Goal: Task Accomplishment & Management: Complete application form

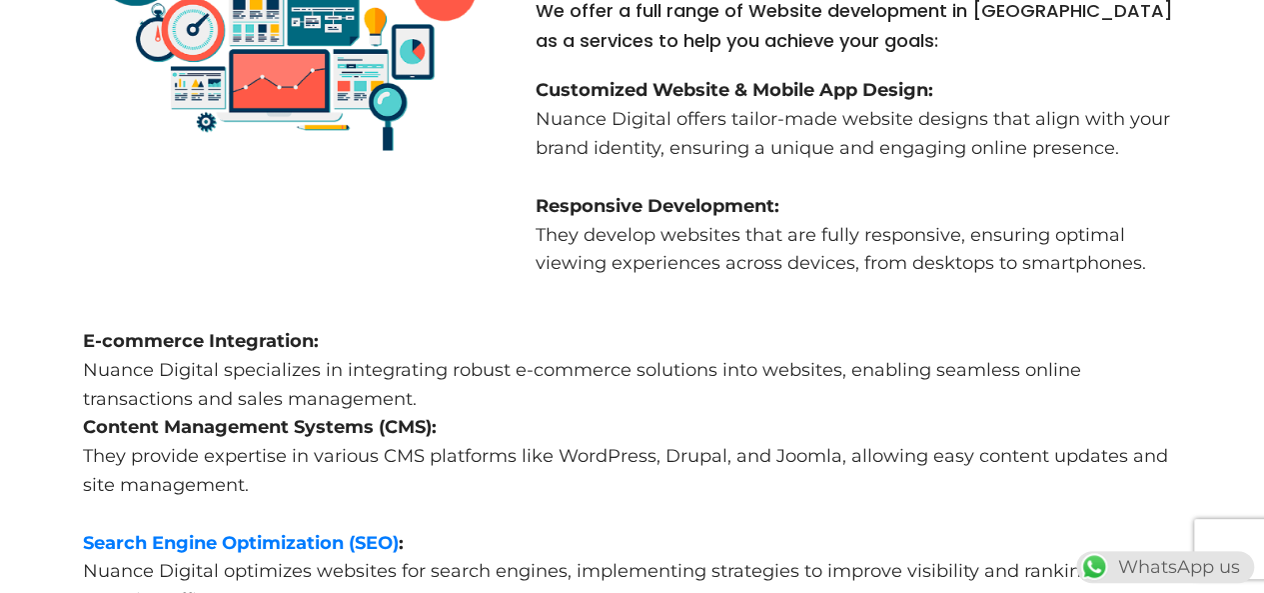
scroll to position [1599, 0]
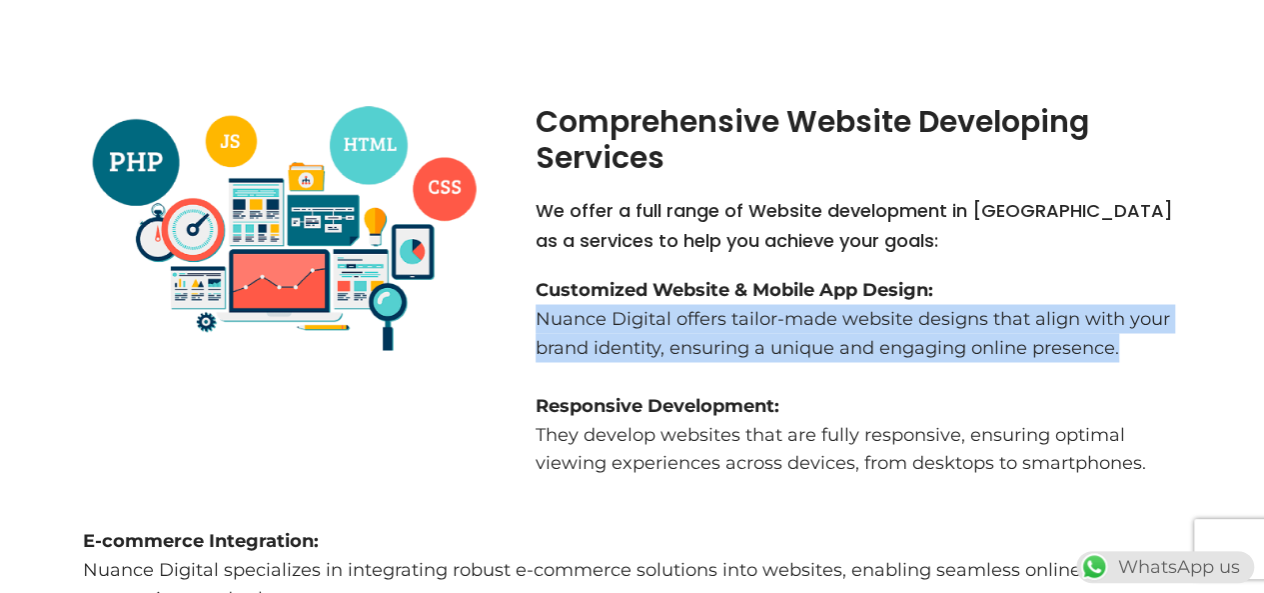
drag, startPoint x: 1124, startPoint y: 326, endPoint x: 541, endPoint y: 275, distance: 585.0
click at [534, 281] on div "Comprehensive Website Developing Services We offer a full range of Website deve…" at bounding box center [859, 305] width 667 height 422
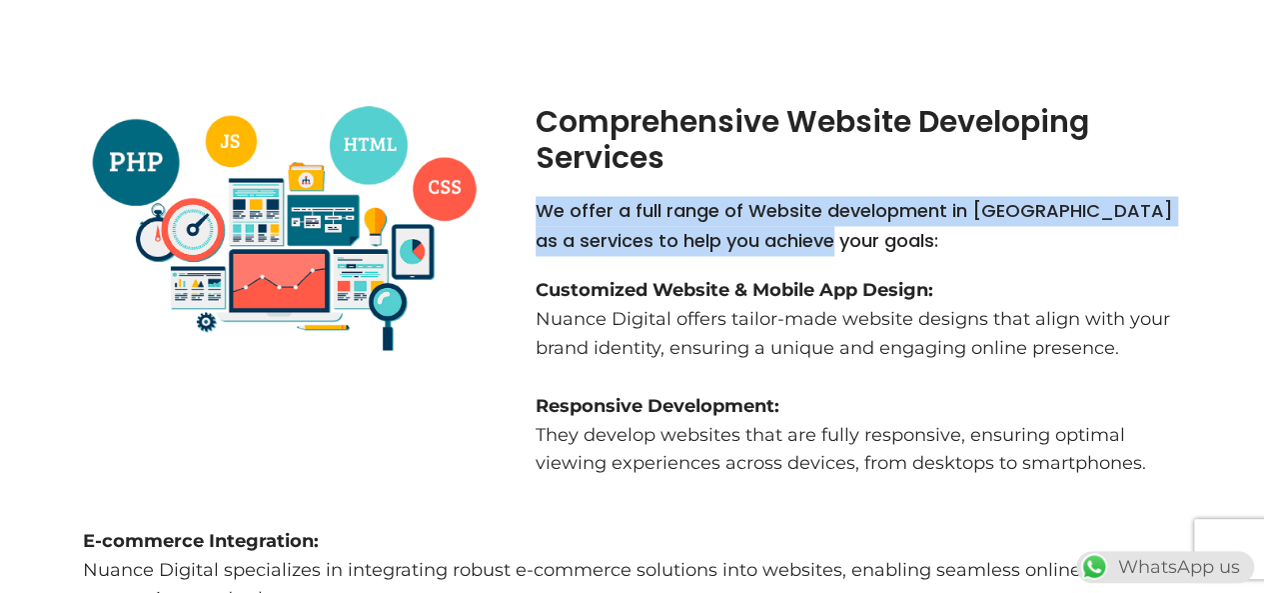
drag, startPoint x: 540, startPoint y: 165, endPoint x: 847, endPoint y: 206, distance: 309.6
click at [847, 206] on div "Comprehensive Website Developing Services We offer a full range of Website deve…" at bounding box center [859, 305] width 667 height 422
click at [842, 210] on h3 "We offer a full range of Website development in [GEOGRAPHIC_DATA] as a services…" at bounding box center [859, 226] width 647 height 60
drag, startPoint x: 802, startPoint y: 206, endPoint x: 545, endPoint y: 177, distance: 258.5
click at [545, 196] on h3 "We offer a full range of Website development in [GEOGRAPHIC_DATA] as a services…" at bounding box center [859, 226] width 647 height 60
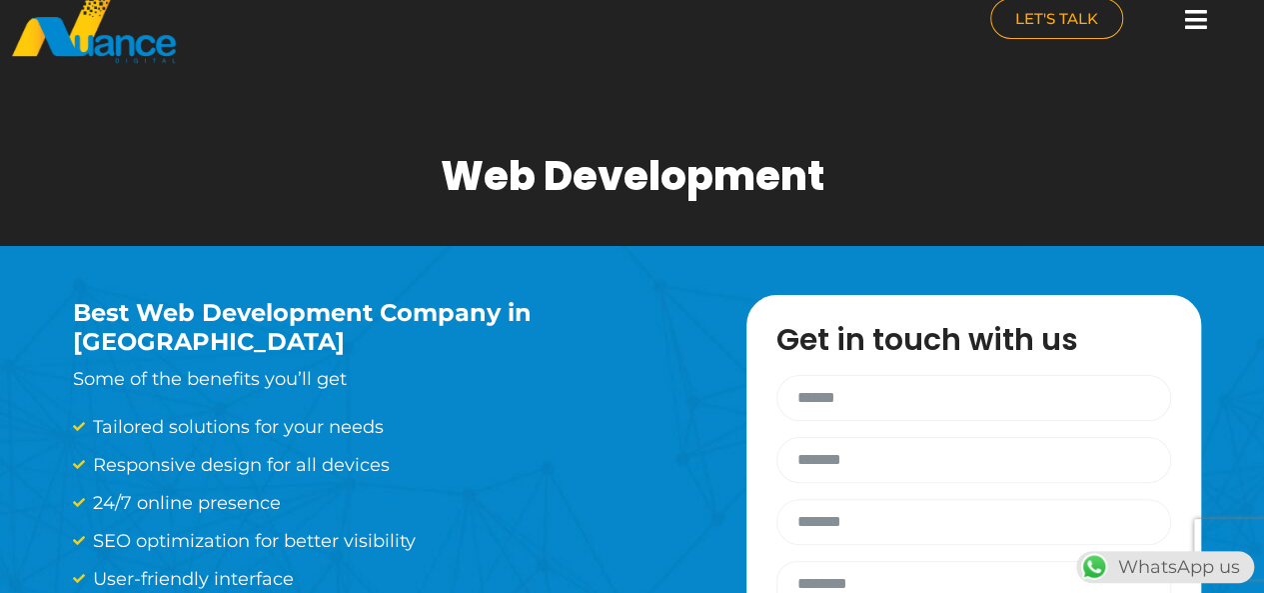
scroll to position [0, 0]
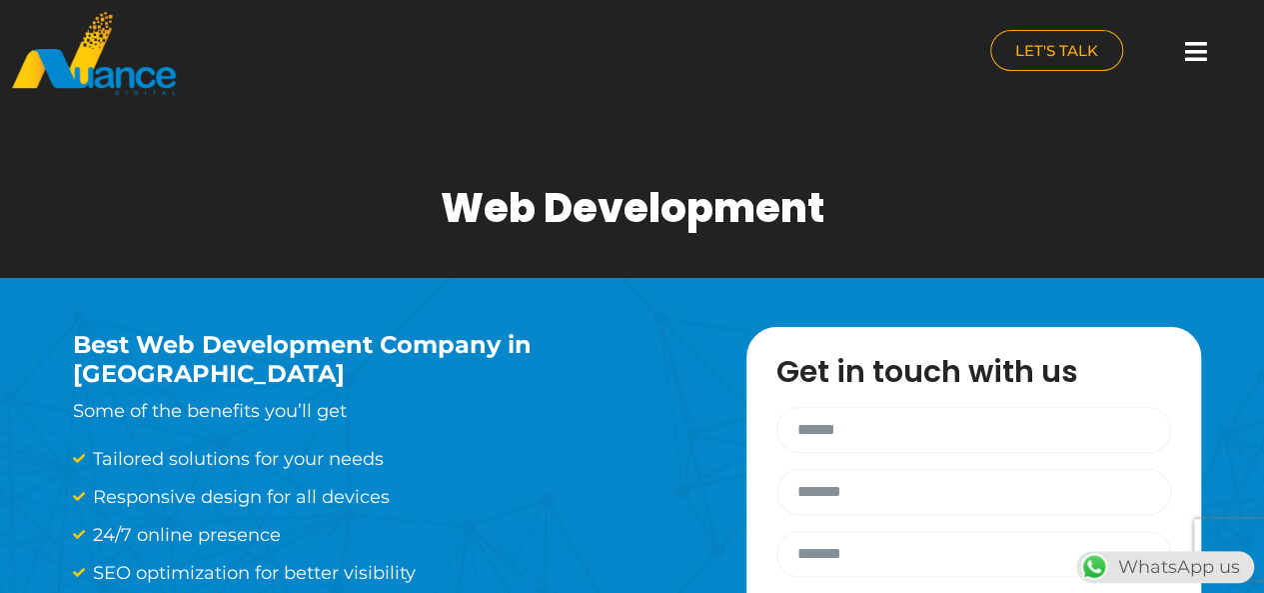
click at [917, 426] on input "Contact form" at bounding box center [974, 430] width 395 height 46
click at [869, 499] on input "Contact form" at bounding box center [974, 492] width 395 height 46
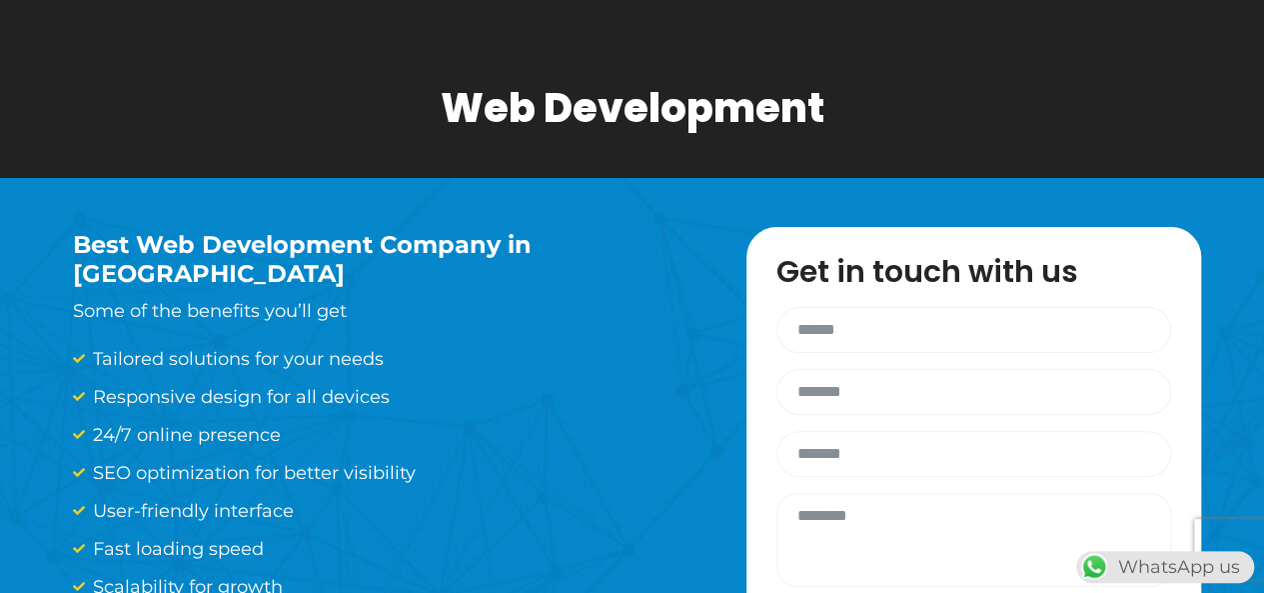
click at [850, 449] on input "Contact form" at bounding box center [974, 454] width 395 height 46
click at [864, 504] on textarea "Contact form" at bounding box center [974, 540] width 395 height 94
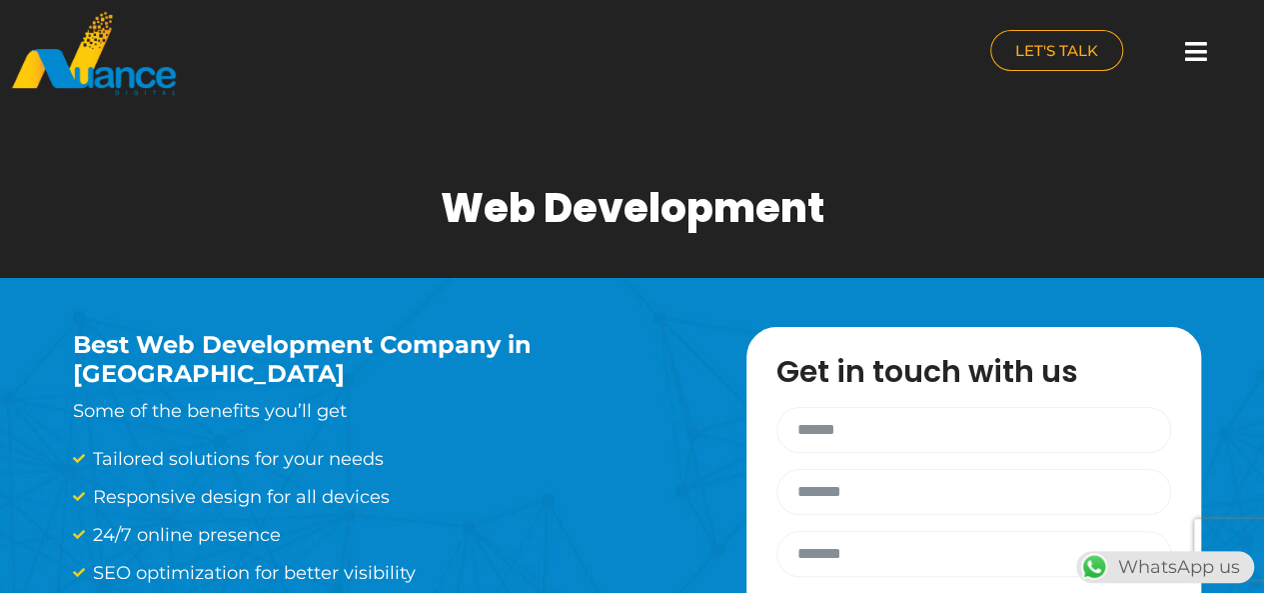
scroll to position [200, 0]
